Goal: Information Seeking & Learning: Learn about a topic

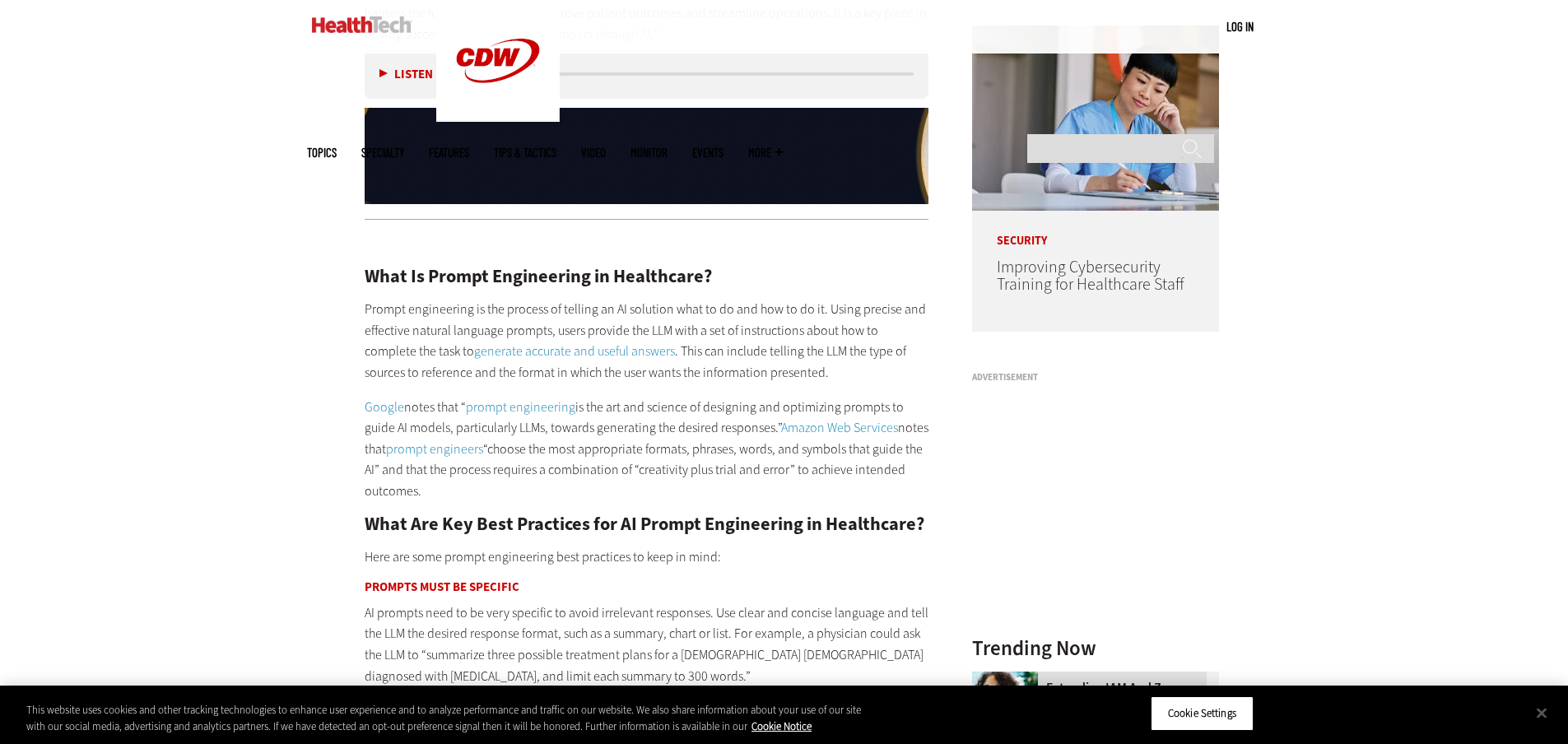
scroll to position [1728, 0]
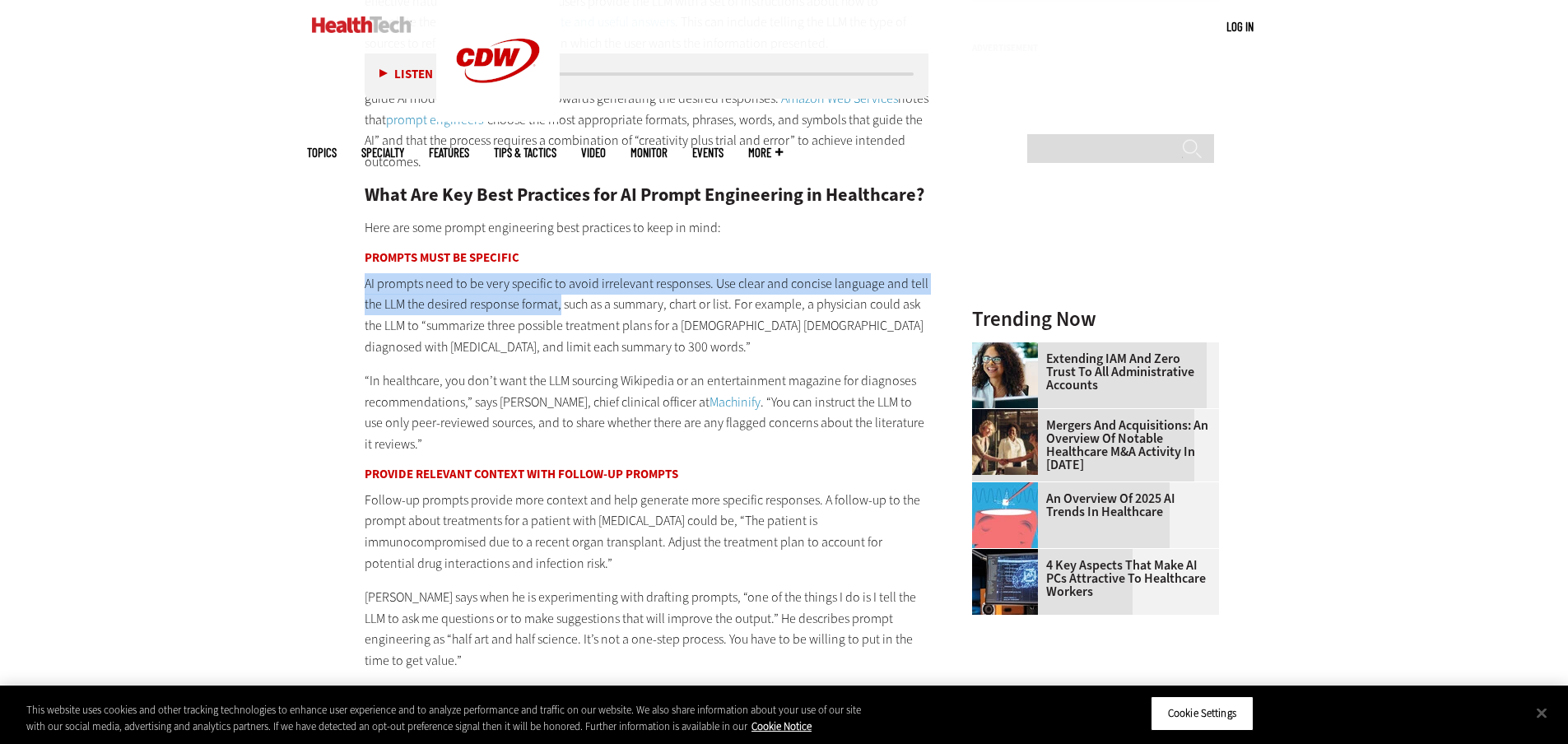
drag, startPoint x: 366, startPoint y: 284, endPoint x: 561, endPoint y: 295, distance: 195.3
click at [561, 295] on p "AI prompts need to be very specific to avoid irrelevant responses. Use clear an…" at bounding box center [647, 315] width 565 height 84
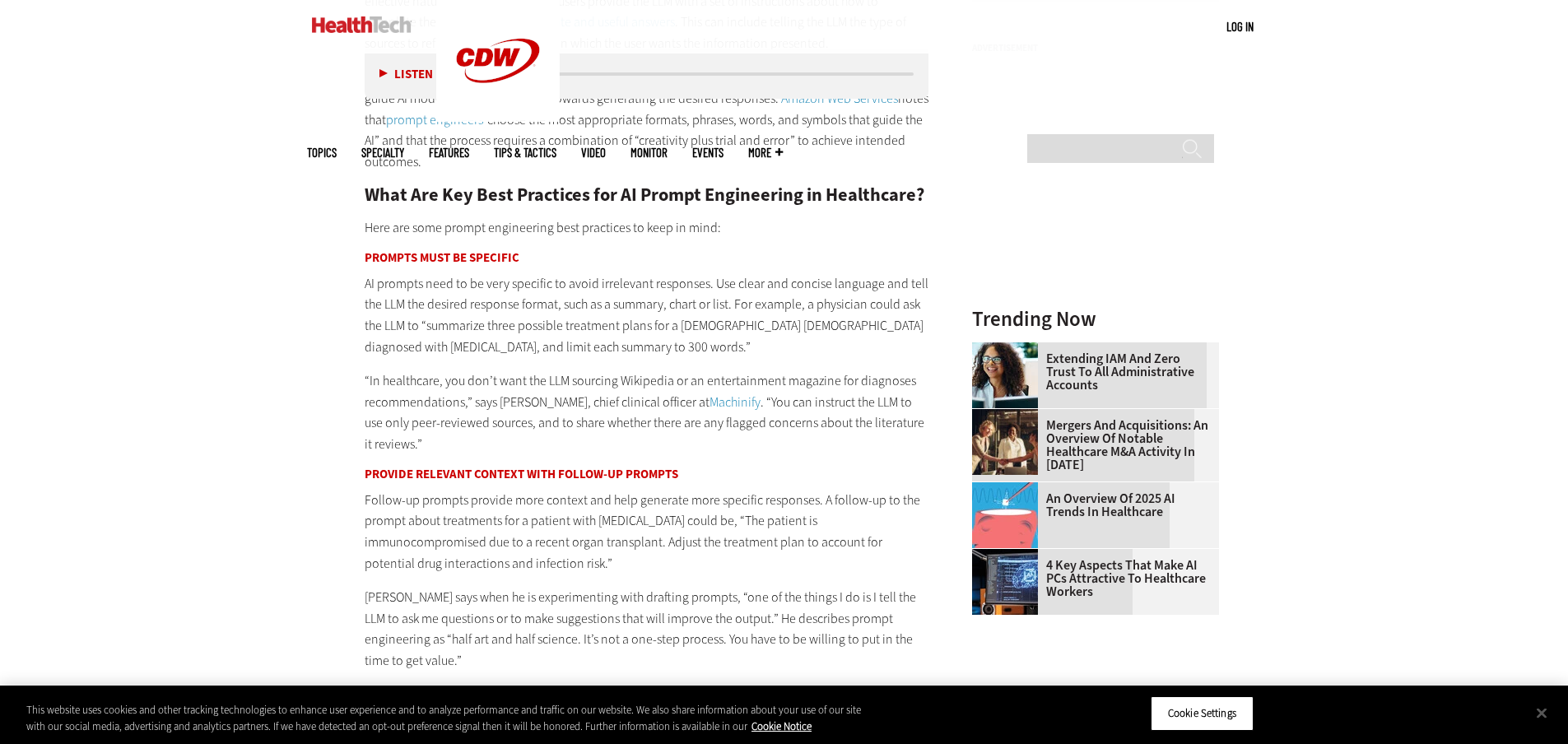
click at [575, 321] on p "AI prompts need to be very specific to avoid irrelevant responses. Use clear an…" at bounding box center [647, 315] width 565 height 84
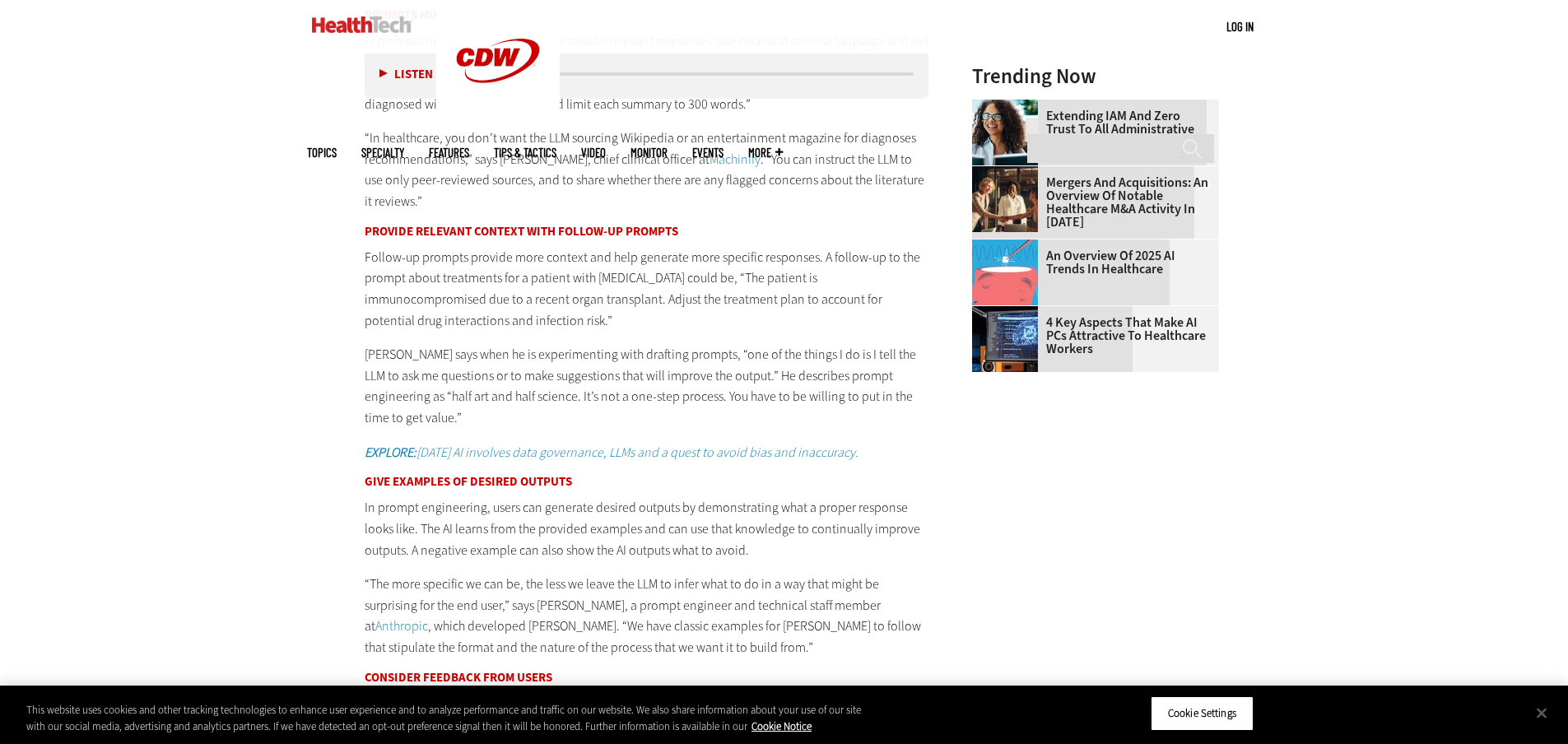
scroll to position [1974, 0]
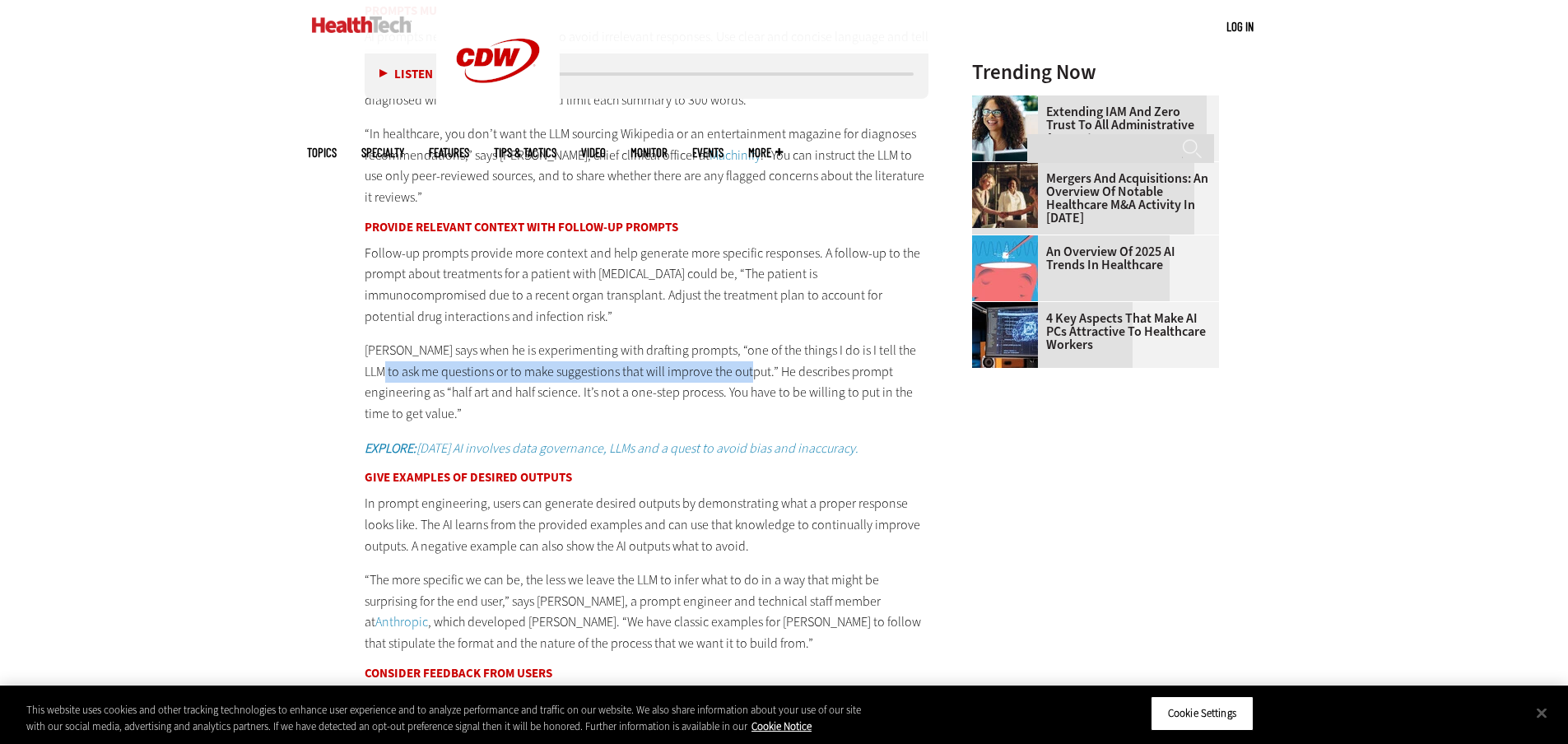
drag, startPoint x: 365, startPoint y: 372, endPoint x: 737, endPoint y: 371, distance: 372.0
click at [737, 371] on p "[PERSON_NAME] says when he is experimenting with drafting prompts, “one of the …" at bounding box center [647, 382] width 565 height 84
click at [737, 382] on p "[PERSON_NAME] says when he is experimenting with drafting prompts, “one of the …" at bounding box center [647, 382] width 565 height 84
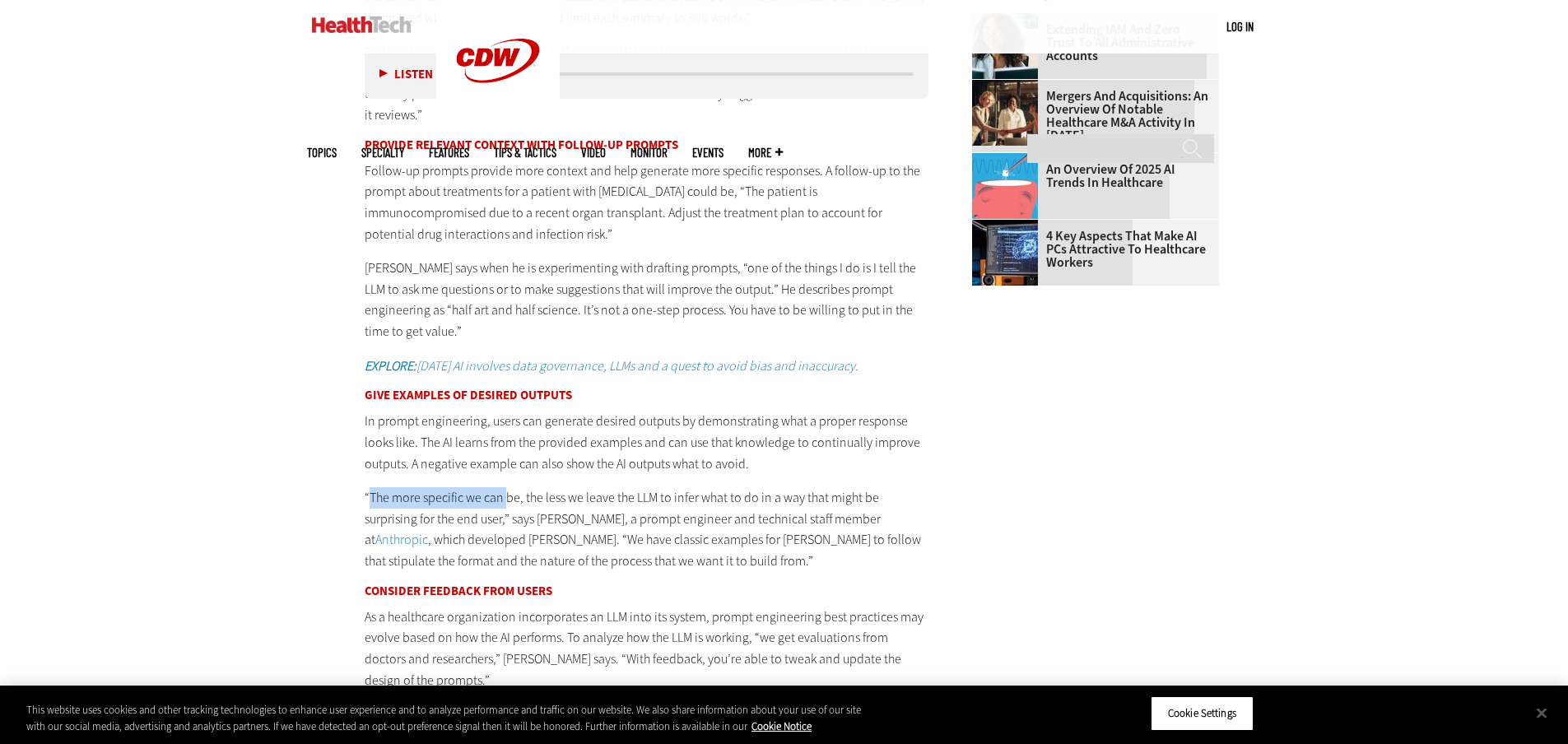
drag, startPoint x: 370, startPoint y: 495, endPoint x: 505, endPoint y: 498, distance: 135.0
click at [505, 498] on p "“The more specific we can be, the less we leave the LLM to infer what to do in …" at bounding box center [647, 529] width 565 height 84
click at [507, 467] on p "In prompt engineering, users can generate desired outputs by demonstrating what…" at bounding box center [647, 443] width 565 height 64
drag, startPoint x: 414, startPoint y: 463, endPoint x: 771, endPoint y: 473, distance: 357.1
click at [771, 473] on p "In prompt engineering, users can generate desired outputs by demonstrating what…" at bounding box center [647, 443] width 565 height 64
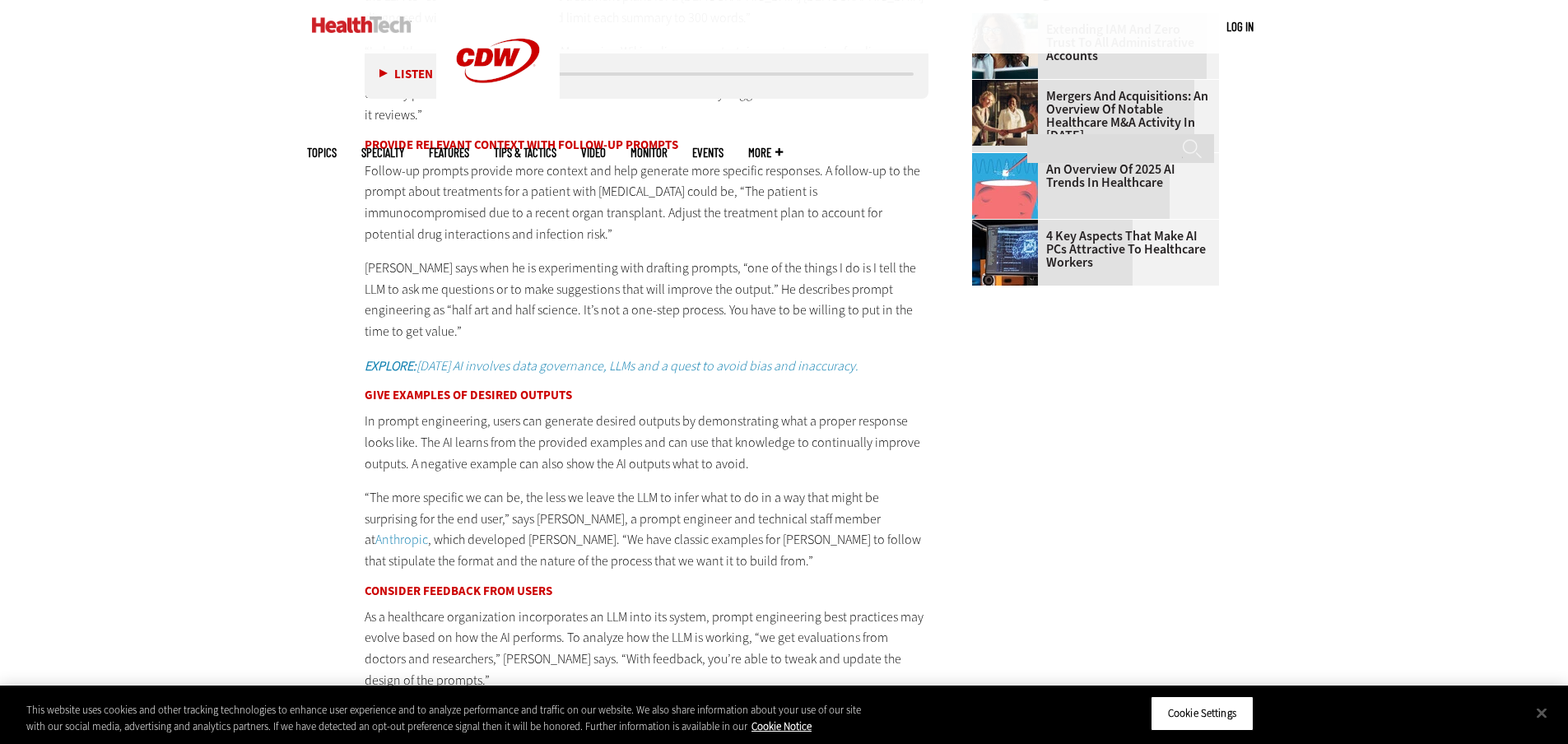
click at [415, 476] on div "What Is Prompt Engineering in Healthcare? Prompt engineering is the process of …" at bounding box center [647, 181] width 565 height 1213
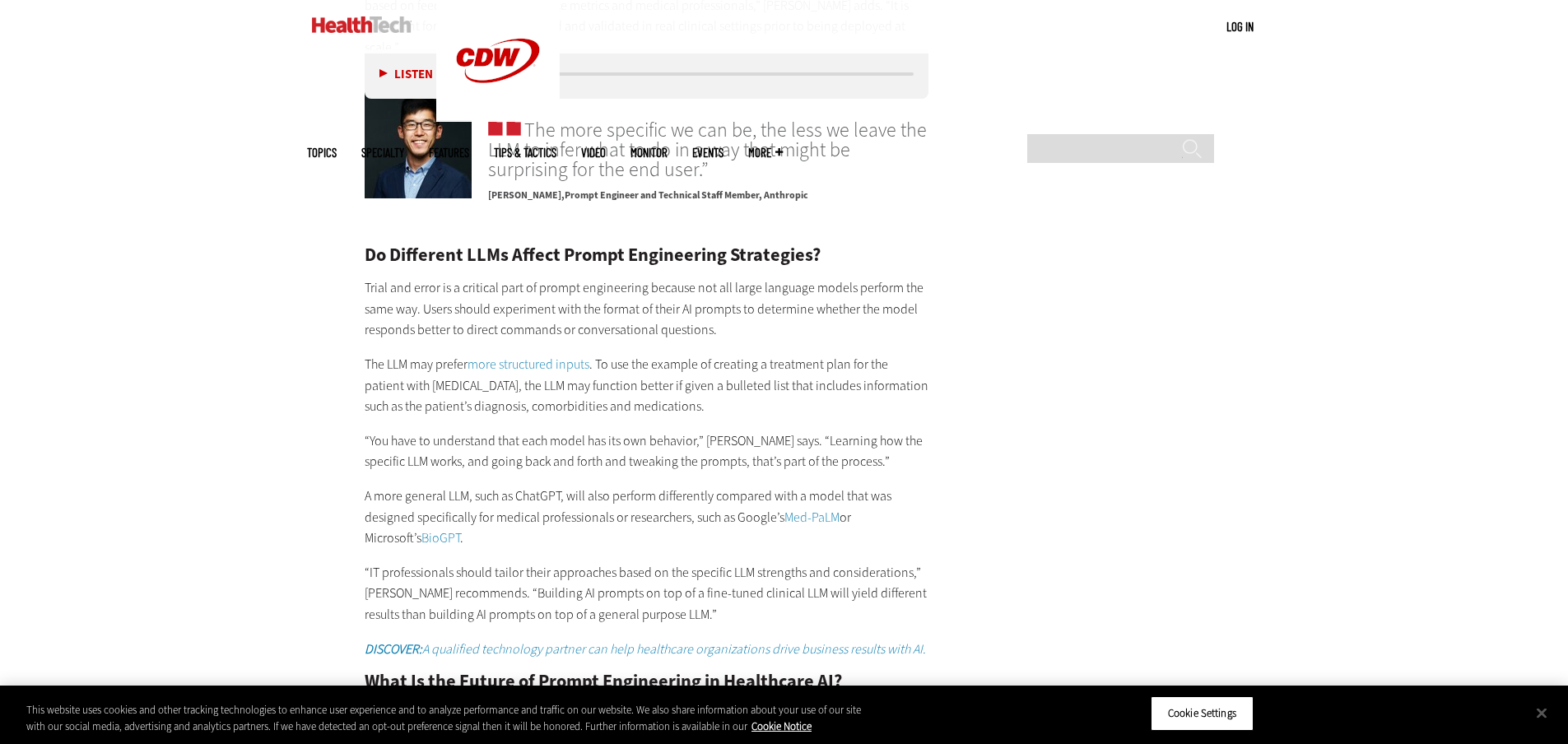
scroll to position [2798, 0]
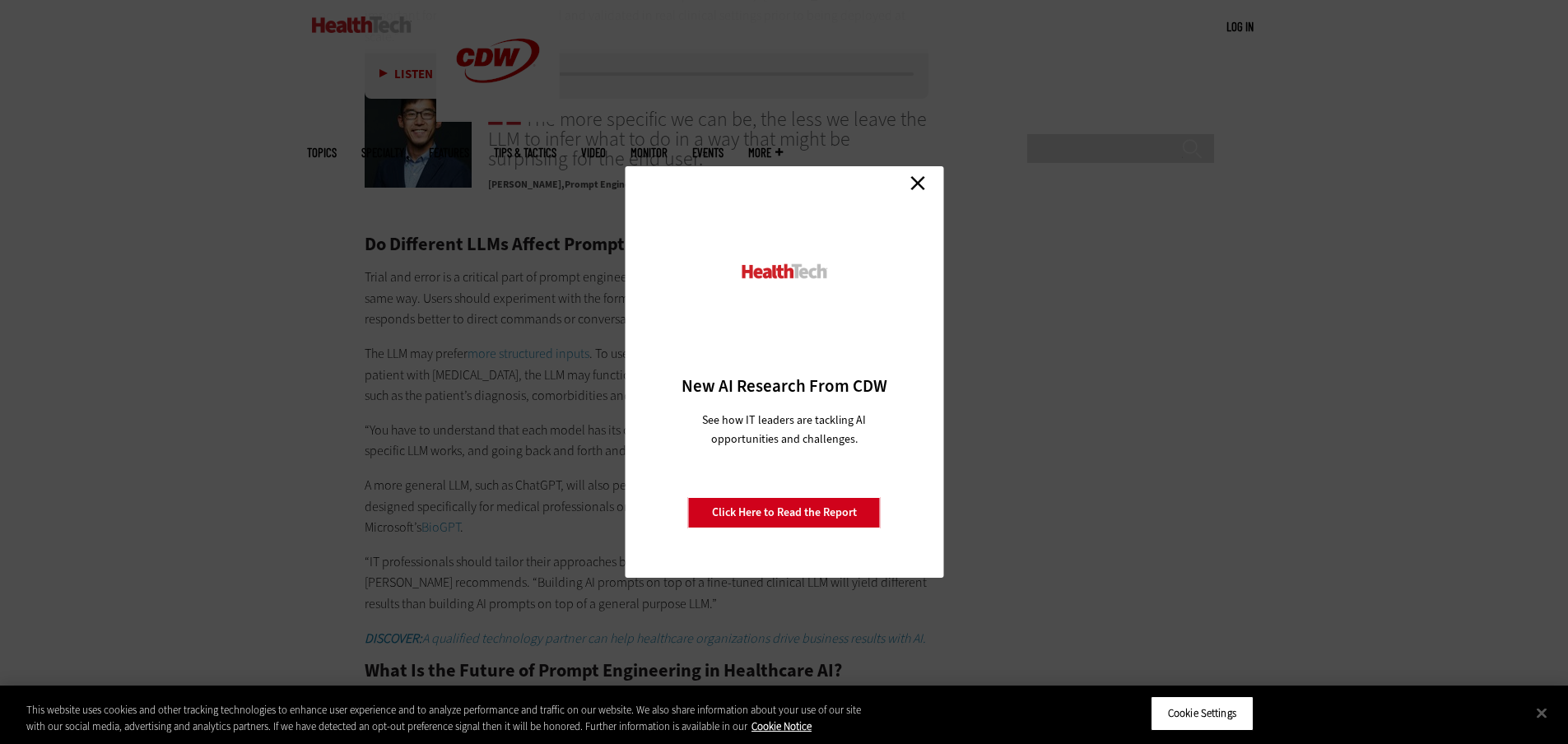
click at [924, 176] on link "Close" at bounding box center [917, 182] width 25 height 25
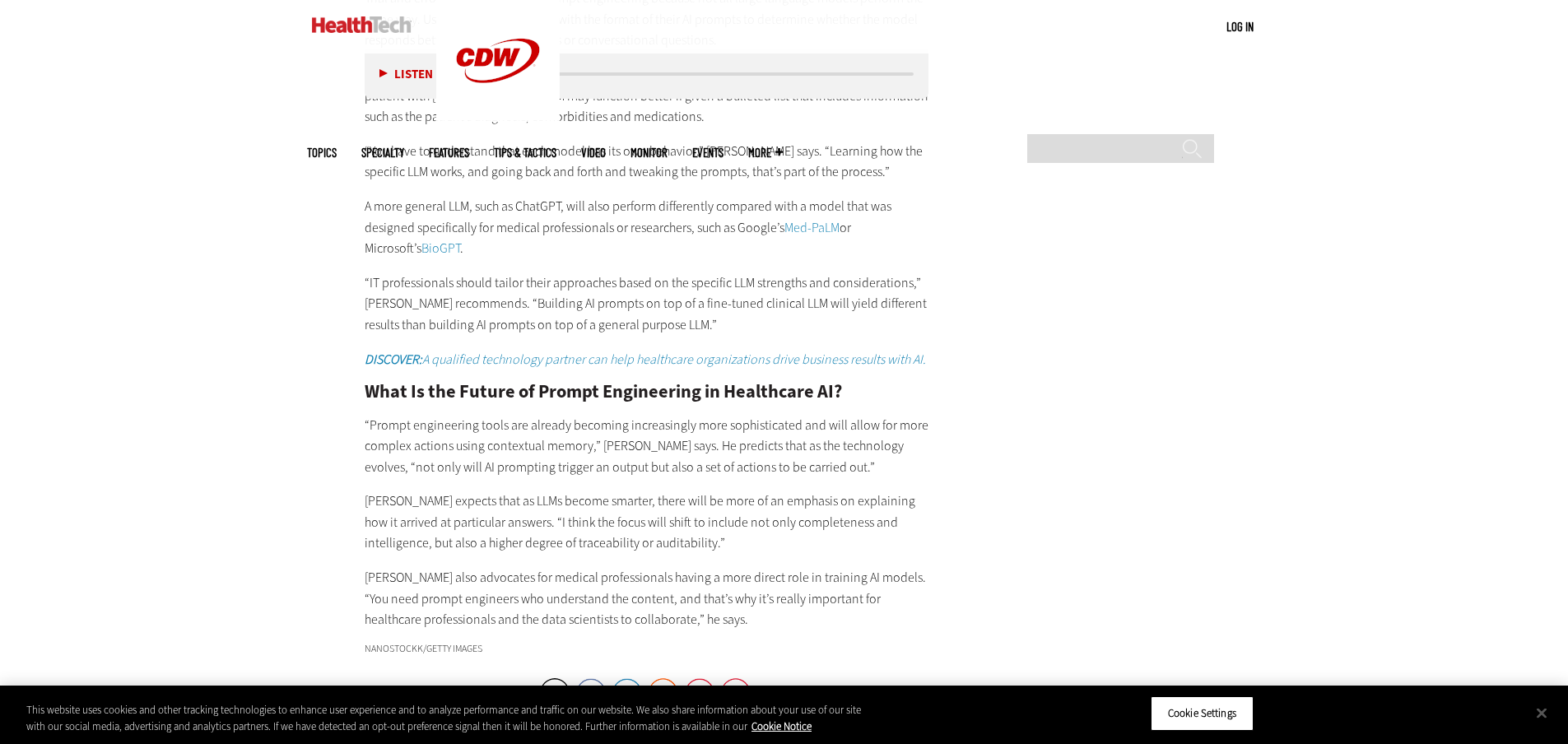
scroll to position [3208, 0]
